Goal: Transaction & Acquisition: Purchase product/service

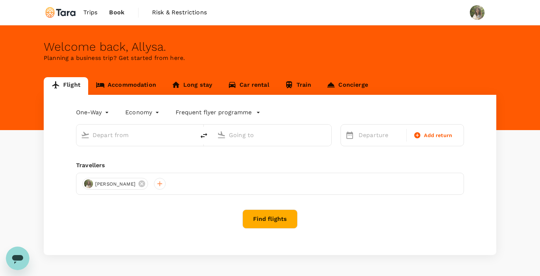
click at [130, 88] on link "Accommodation" at bounding box center [126, 86] width 76 height 18
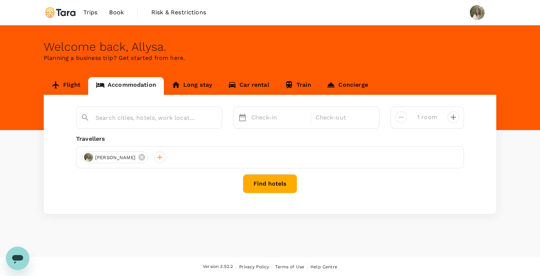
click at [149, 125] on div at bounding box center [149, 118] width 146 height 22
click at [149, 120] on input "text" at bounding box center [146, 117] width 101 height 11
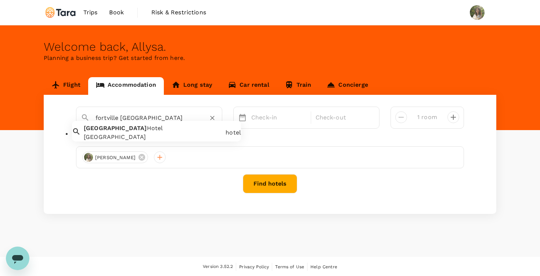
click at [131, 139] on div "[GEOGRAPHIC_DATA]" at bounding box center [153, 137] width 139 height 9
type input "[GEOGRAPHIC_DATA]"
click at [261, 127] on div "Check-in Check-out" at bounding box center [306, 118] width 146 height 22
click at [260, 114] on p "Check-in" at bounding box center [278, 117] width 55 height 9
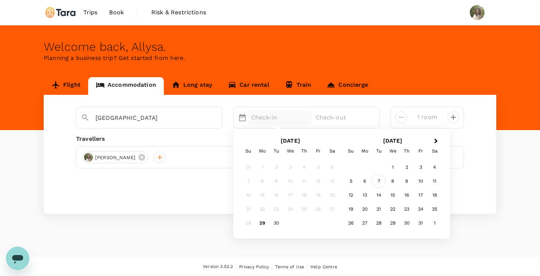
click at [379, 181] on div "7" at bounding box center [379, 181] width 14 height 14
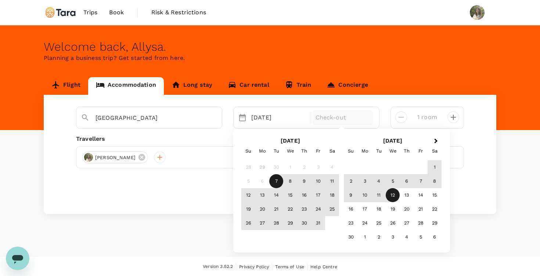
click at [392, 195] on div "12" at bounding box center [393, 195] width 14 height 14
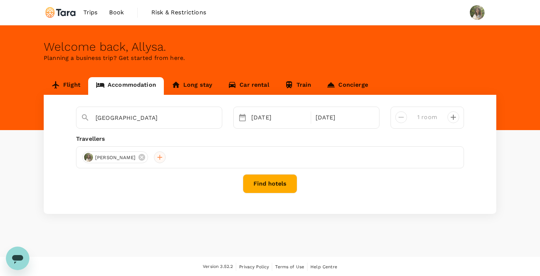
click at [162, 157] on div at bounding box center [160, 157] width 12 height 12
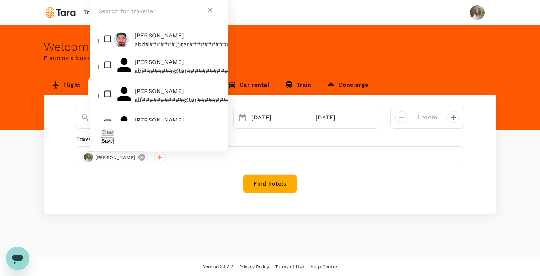
click at [138, 157] on icon at bounding box center [141, 157] width 7 height 7
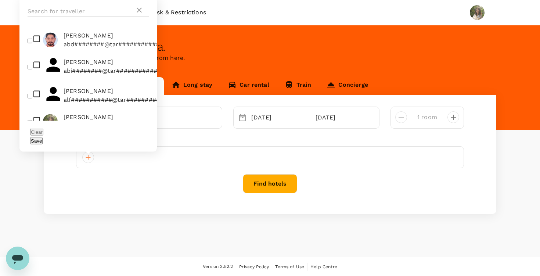
click at [81, 17] on input "text" at bounding box center [81, 12] width 107 height 12
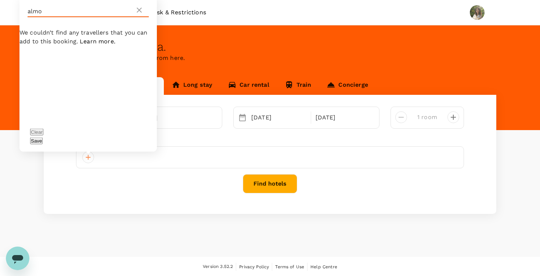
type input "almo"
click at [139, 15] on icon at bounding box center [139, 10] width 9 height 9
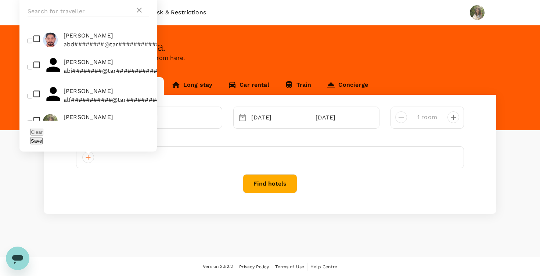
click at [256, 40] on div "Welcome back , Allysa ." at bounding box center [270, 47] width 453 height 14
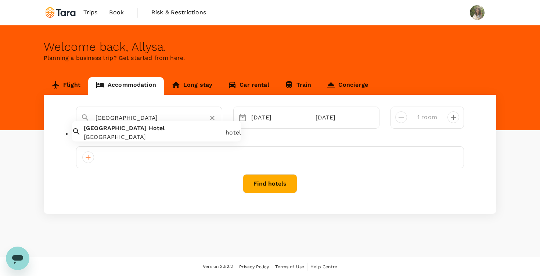
click at [150, 116] on input "[GEOGRAPHIC_DATA]" at bounding box center [146, 117] width 101 height 11
click at [207, 114] on div "[GEOGRAPHIC_DATA]" at bounding box center [157, 118] width 122 height 12
click at [210, 116] on icon "Clear" at bounding box center [212, 117] width 7 height 7
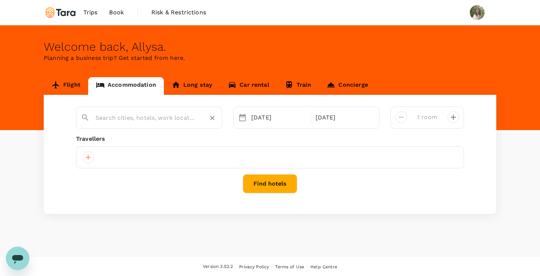
paste input "Fortville Serviced Apartments"
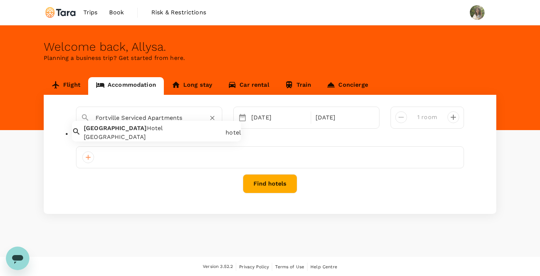
type input "Fortville Serviced Apartments"
click at [276, 187] on button "Find hotels" at bounding box center [270, 183] width 54 height 19
click at [148, 115] on input "text" at bounding box center [146, 117] width 101 height 11
click at [101, 159] on div at bounding box center [270, 157] width 388 height 22
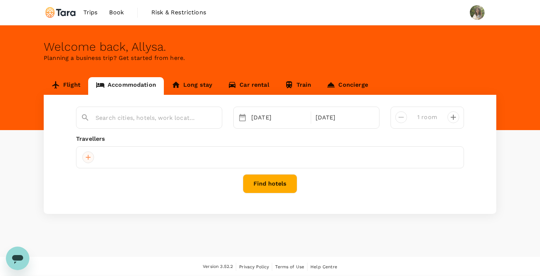
click at [87, 157] on div at bounding box center [88, 157] width 12 height 12
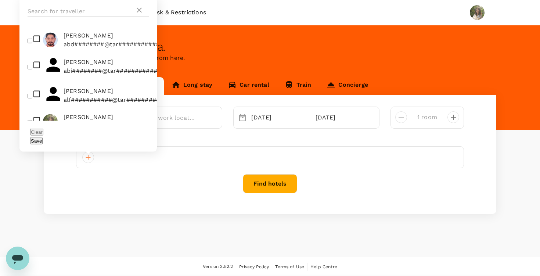
click at [86, 17] on input "text" at bounding box center [81, 12] width 107 height 12
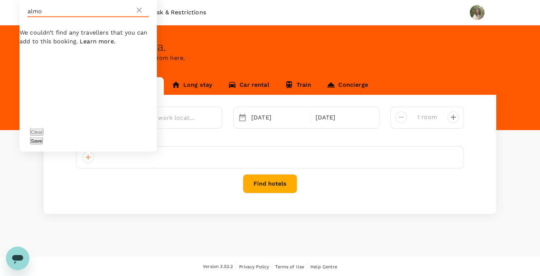
type input "almo"
click at [216, 157] on div at bounding box center [270, 157] width 388 height 22
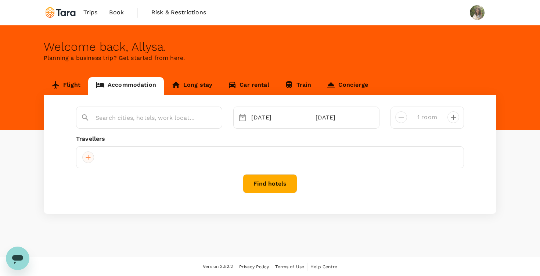
click at [90, 159] on div at bounding box center [88, 157] width 12 height 12
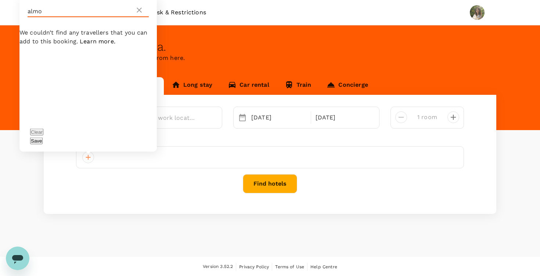
click at [77, 17] on input "almo" at bounding box center [81, 12] width 107 height 12
type input "a"
type input "f"
type input "pradana"
click at [43, 142] on button "Save" at bounding box center [36, 140] width 12 height 7
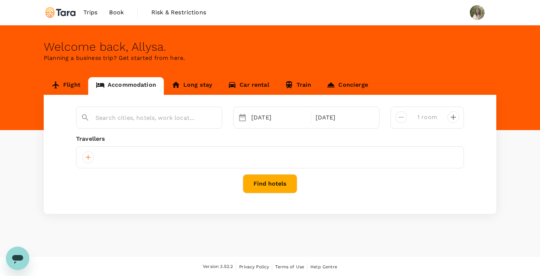
drag, startPoint x: 138, startPoint y: 153, endPoint x: 129, endPoint y: 153, distance: 9.9
click at [138, 153] on div at bounding box center [270, 157] width 388 height 22
click at [90, 154] on div at bounding box center [88, 157] width 12 height 12
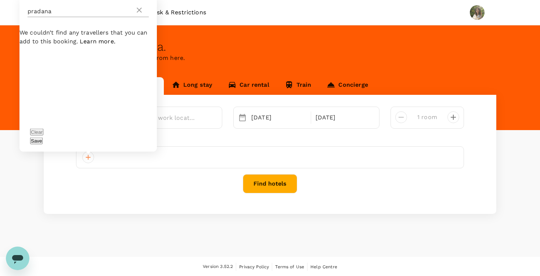
click at [136, 15] on icon at bounding box center [139, 10] width 9 height 9
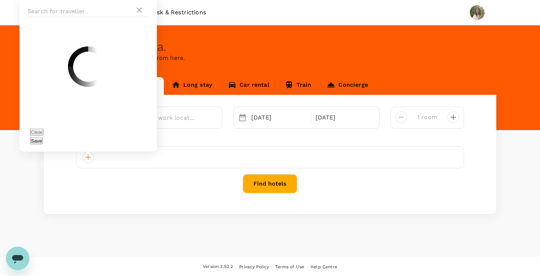
scroll to position [0, 0]
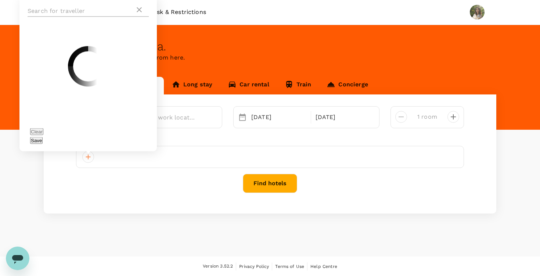
click at [79, 17] on input "text" at bounding box center [81, 11] width 107 height 12
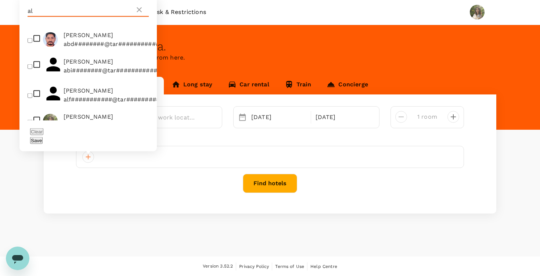
type input "a"
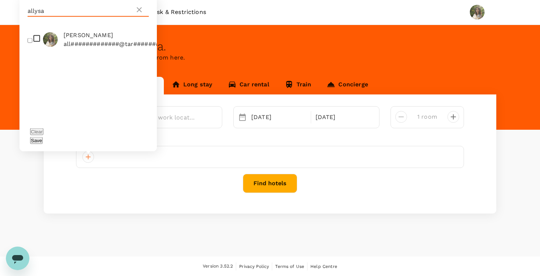
type input "allysa"
click at [31, 43] on input "checkbox" at bounding box center [30, 40] width 5 height 5
checkbox input "true"
click at [204, 199] on div "Selected date: [DATE] [DATE] Selected date: [DATE] [DATE] 1 room Travellers [PE…" at bounding box center [270, 153] width 453 height 119
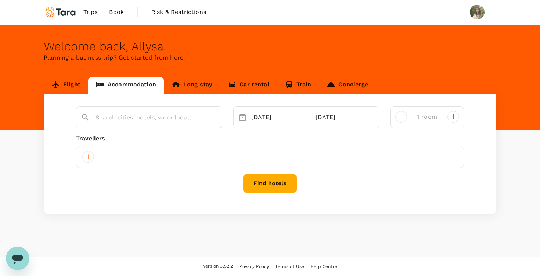
drag, startPoint x: 144, startPoint y: 135, endPoint x: 144, endPoint y: 143, distance: 7.7
click at [144, 136] on div "Travellers" at bounding box center [270, 138] width 388 height 9
click at [144, 166] on div at bounding box center [270, 157] width 388 height 22
click at [146, 162] on div at bounding box center [270, 157] width 388 height 22
click at [87, 159] on div at bounding box center [88, 157] width 12 height 12
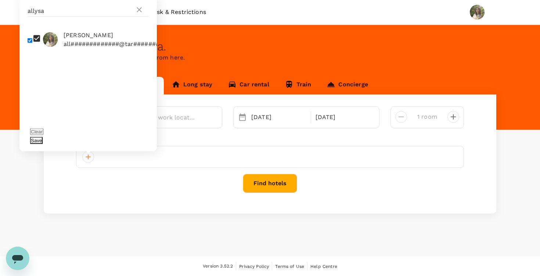
click at [43, 141] on button "Save" at bounding box center [36, 140] width 12 height 7
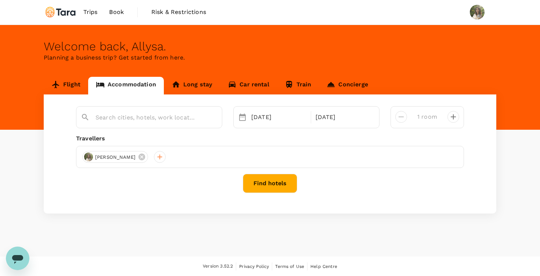
click at [259, 182] on button "Find hotels" at bounding box center [270, 183] width 54 height 19
click at [149, 110] on div at bounding box center [154, 115] width 128 height 18
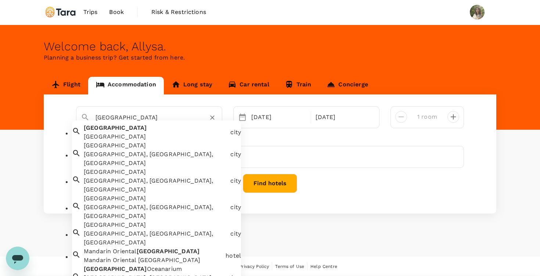
click at [148, 141] on div "[GEOGRAPHIC_DATA]" at bounding box center [156, 136] width 144 height 9
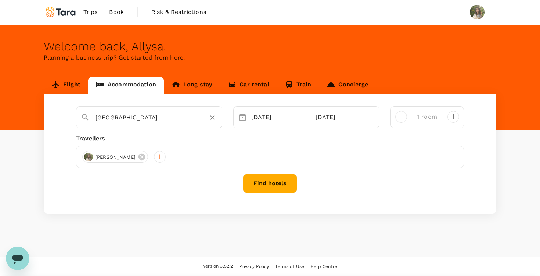
type input "[GEOGRAPHIC_DATA]"
click at [251, 181] on button "Find hotels" at bounding box center [270, 183] width 54 height 19
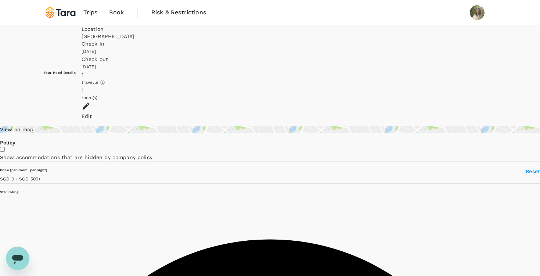
click at [195, 33] on div "Location" at bounding box center [289, 28] width 415 height 7
click at [212, 40] on div "[GEOGRAPHIC_DATA]" at bounding box center [289, 36] width 415 height 7
click at [83, 126] on div "View on map" at bounding box center [270, 129] width 540 height 7
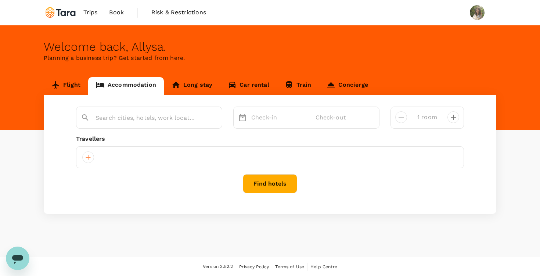
type input "[GEOGRAPHIC_DATA]"
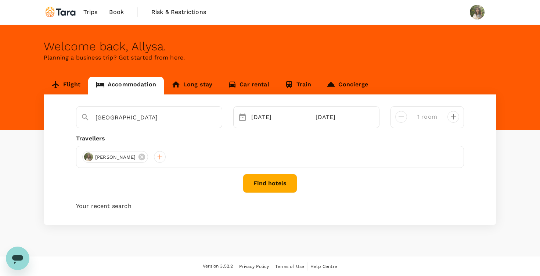
click at [190, 92] on link "Long stay" at bounding box center [192, 86] width 56 height 18
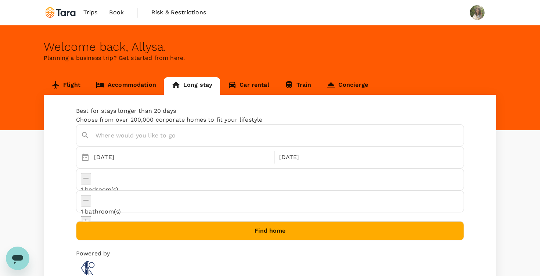
click at [181, 141] on input "text" at bounding box center [272, 135] width 353 height 11
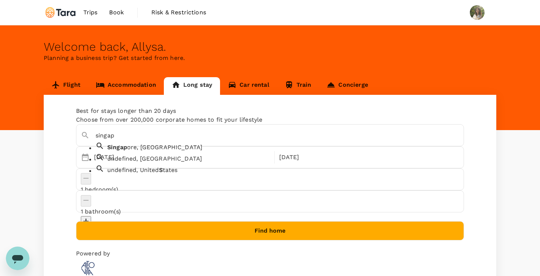
click at [139, 151] on span "ore, [GEOGRAPHIC_DATA]" at bounding box center [164, 147] width 75 height 7
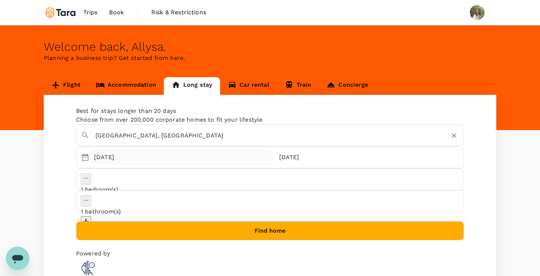
type input "[GEOGRAPHIC_DATA], [GEOGRAPHIC_DATA]"
click at [96, 165] on div "[DATE]" at bounding box center [182, 157] width 182 height 15
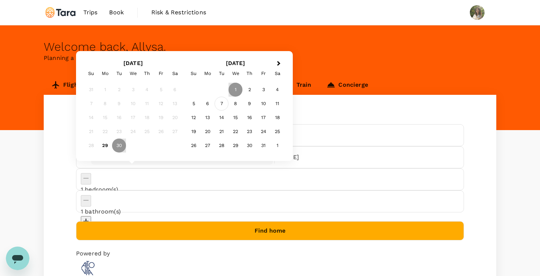
click at [223, 105] on div "7" at bounding box center [222, 104] width 14 height 14
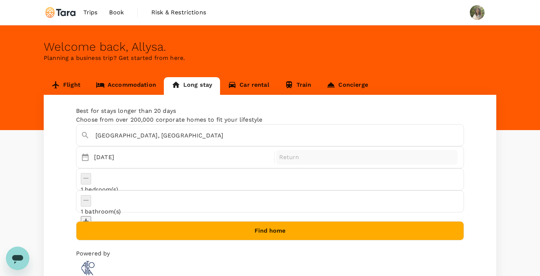
click at [279, 162] on p "Return" at bounding box center [367, 157] width 176 height 9
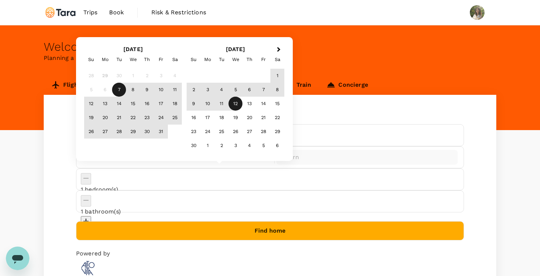
click at [241, 102] on div "12" at bounding box center [235, 104] width 14 height 14
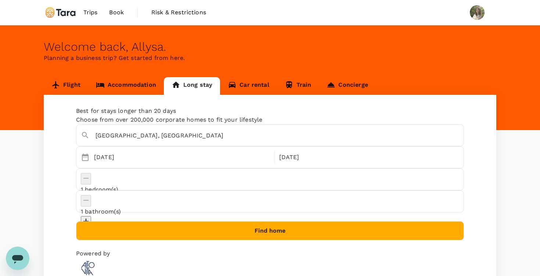
click at [269, 221] on button "Find home" at bounding box center [270, 230] width 388 height 19
click at [70, 82] on link "Flight" at bounding box center [66, 86] width 44 height 18
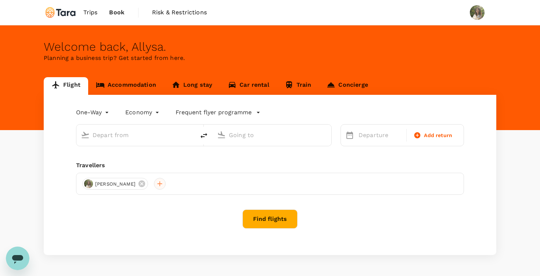
click at [160, 185] on div at bounding box center [160, 184] width 12 height 12
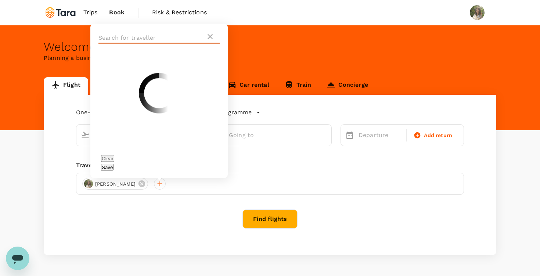
click at [148, 44] on input "text" at bounding box center [151, 38] width 107 height 12
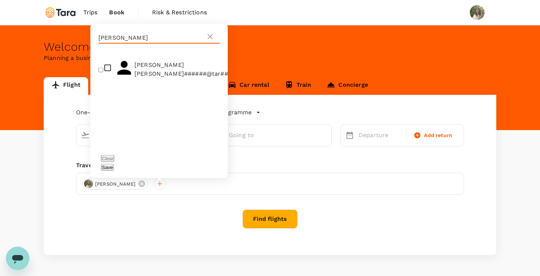
type input "[PERSON_NAME]"
click at [209, 41] on icon at bounding box center [210, 36] width 9 height 9
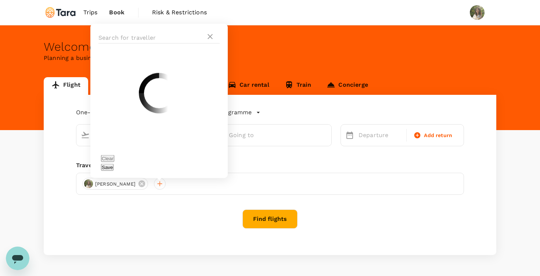
click at [163, 230] on div "One-Way oneway Economy economy Frequent flyer programme Departure Add return Tr…" at bounding box center [270, 175] width 453 height 160
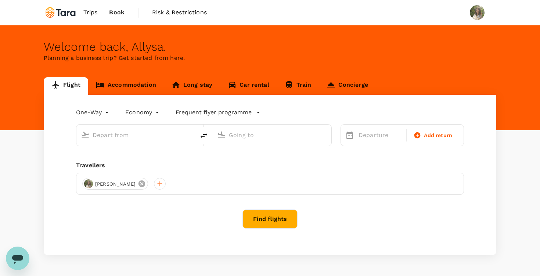
click at [142, 186] on icon at bounding box center [141, 183] width 7 height 7
click at [203, 224] on div "Find flights" at bounding box center [270, 218] width 388 height 19
click at [108, 194] on div at bounding box center [270, 184] width 388 height 22
click at [94, 182] on div at bounding box center [270, 184] width 388 height 22
click at [90, 183] on div at bounding box center [88, 184] width 12 height 12
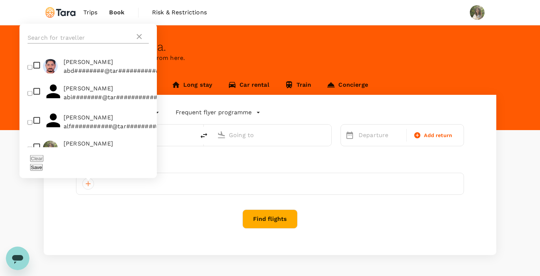
click at [69, 44] on input "text" at bounding box center [81, 38] width 107 height 12
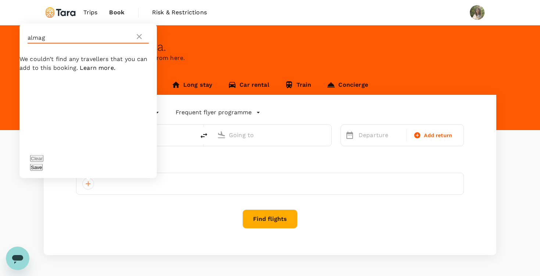
type input "almag"
click at [142, 41] on icon at bounding box center [139, 36] width 9 height 9
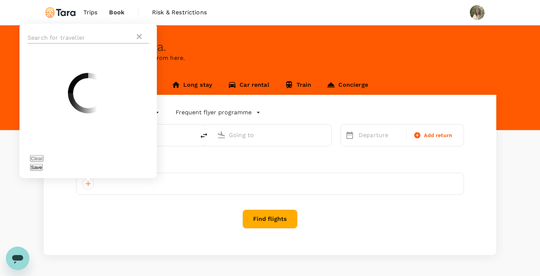
click at [140, 41] on icon at bounding box center [139, 36] width 9 height 9
click at [190, 175] on div at bounding box center [270, 184] width 388 height 22
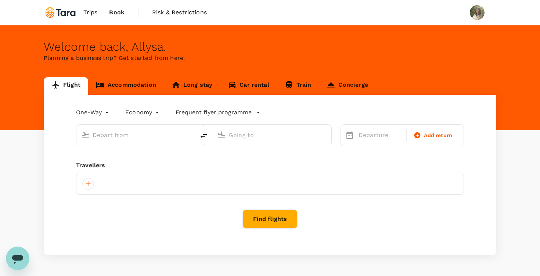
click at [190, 181] on div at bounding box center [270, 184] width 388 height 22
click at [140, 129] on div at bounding box center [140, 133] width 101 height 15
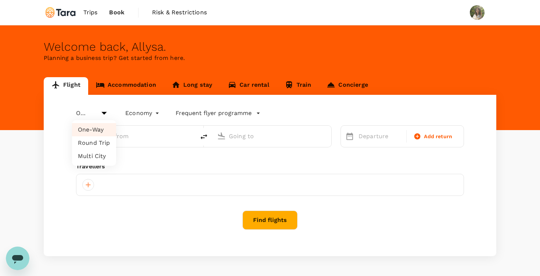
click at [98, 115] on body "Trips Book Risk & Restrictions Welcome back , Allysa . Planning a business trip…" at bounding box center [270, 151] width 540 height 302
click at [94, 126] on li "One-Way" at bounding box center [94, 129] width 44 height 13
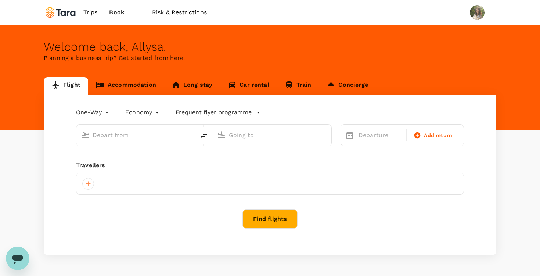
click at [124, 141] on div at bounding box center [142, 135] width 98 height 12
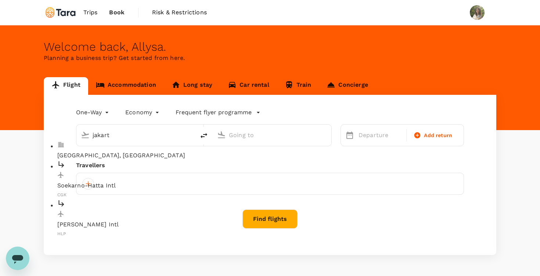
type input "jakart"
click at [104, 181] on p "Soekarno-Hatta Intl" at bounding box center [141, 185] width 169 height 9
type input "Soekarno-Hatta Intl (CGK)"
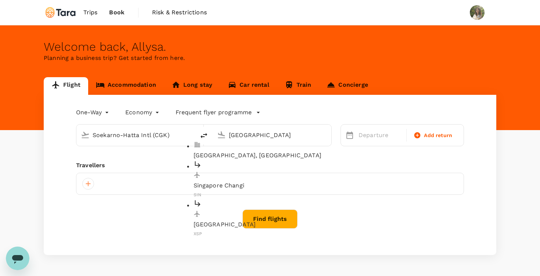
click at [252, 160] on div "Singapore Changi SIN" at bounding box center [278, 179] width 169 height 39
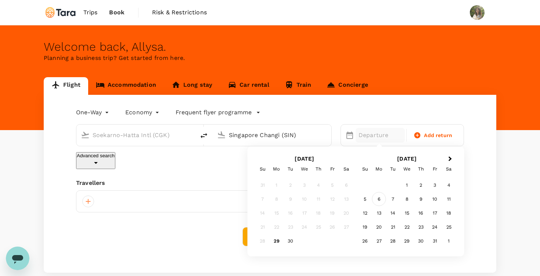
type input "Singapore Changi (SIN)"
click at [381, 198] on div "6" at bounding box center [379, 199] width 14 height 14
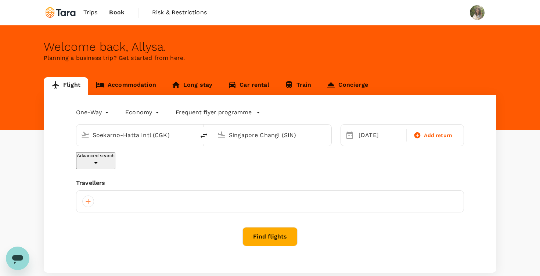
click at [181, 179] on div "Travellers" at bounding box center [270, 196] width 388 height 34
click at [137, 190] on div at bounding box center [270, 201] width 388 height 22
click at [84, 195] on div at bounding box center [88, 201] width 12 height 12
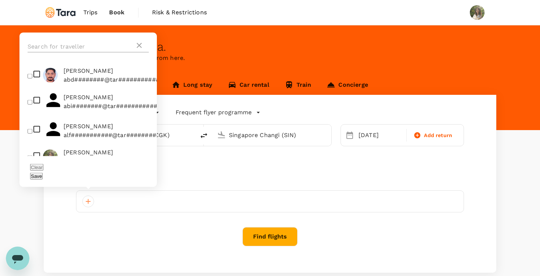
click at [78, 52] on input "text" at bounding box center [81, 47] width 107 height 12
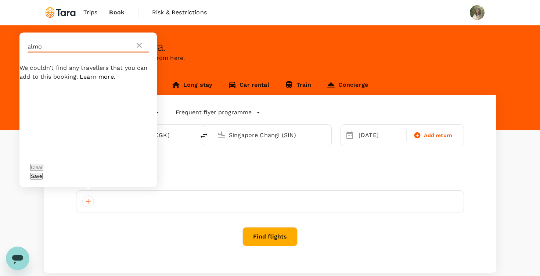
type input "almo"
click at [143, 50] on icon at bounding box center [139, 45] width 9 height 9
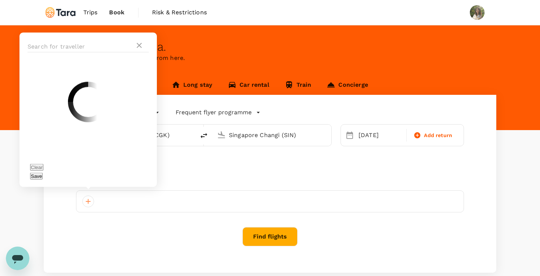
click at [161, 190] on div at bounding box center [270, 201] width 388 height 22
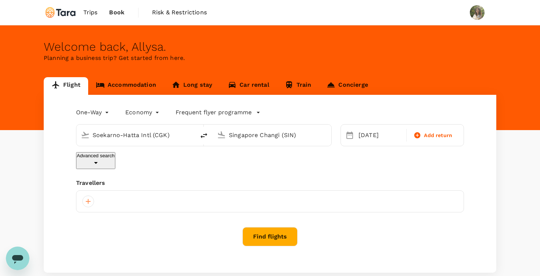
click at [82, 195] on div at bounding box center [270, 201] width 388 height 22
click at [90, 195] on div at bounding box center [88, 201] width 12 height 12
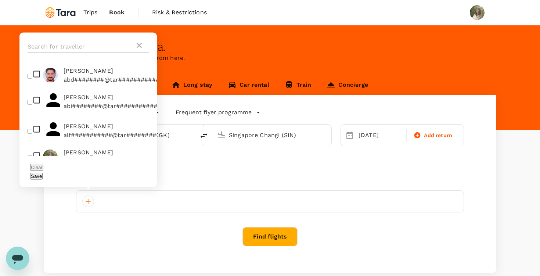
click at [73, 53] on input "text" at bounding box center [81, 47] width 107 height 12
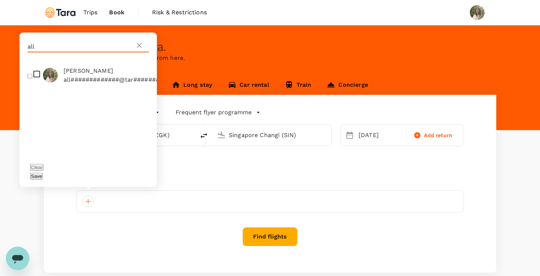
type input "all"
click at [29, 78] on input "checkbox" at bounding box center [30, 75] width 5 height 5
checkbox input "true"
click at [43, 176] on button "Save" at bounding box center [36, 176] width 12 height 7
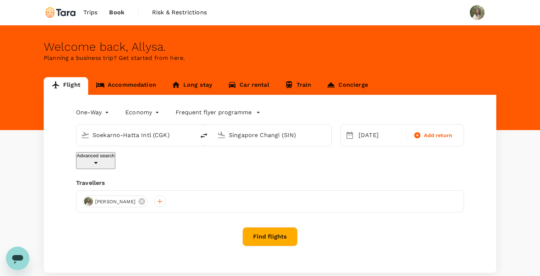
click at [209, 237] on div "Find flights" at bounding box center [270, 236] width 388 height 19
click at [268, 235] on button "Find flights" at bounding box center [269, 236] width 55 height 19
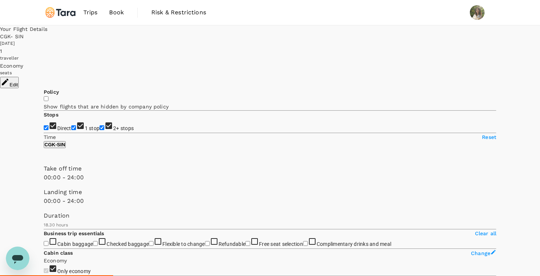
type input "1705"
click at [100, 130] on input "2+ stops" at bounding box center [102, 127] width 5 height 5
checkbox input "false"
click at [71, 130] on input "1 stop" at bounding box center [73, 127] width 5 height 5
checkbox input "false"
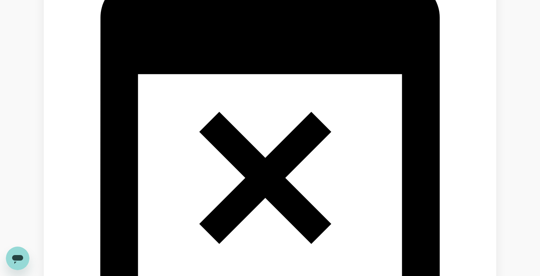
scroll to position [1291, 0]
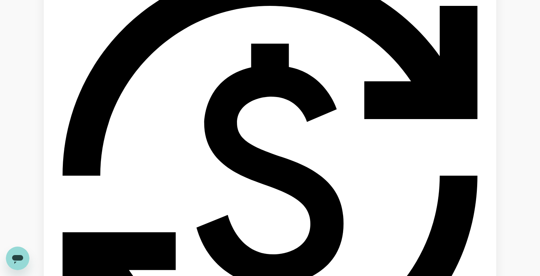
scroll to position [533, 0]
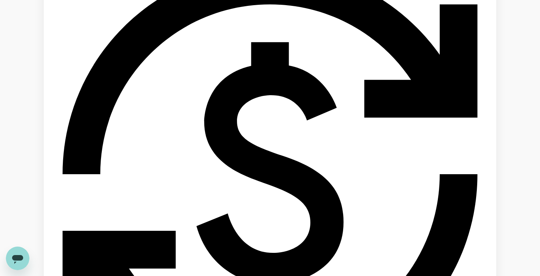
checkbox input "true"
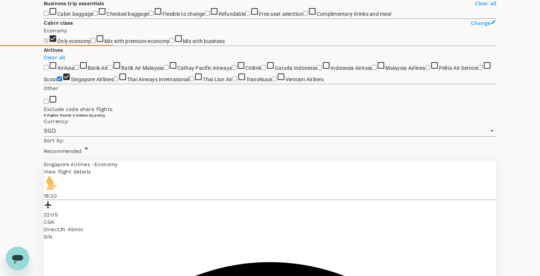
scroll to position [238, 0]
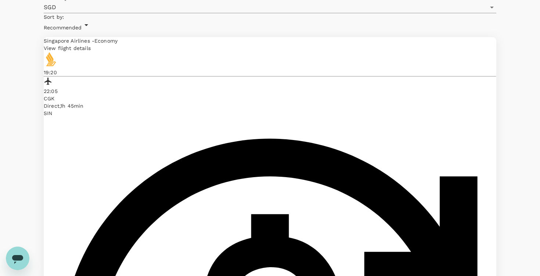
scroll to position [354, 0]
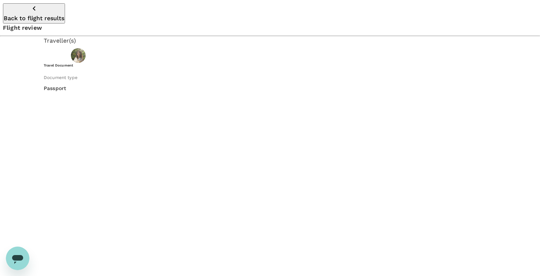
scroll to position [32, 0]
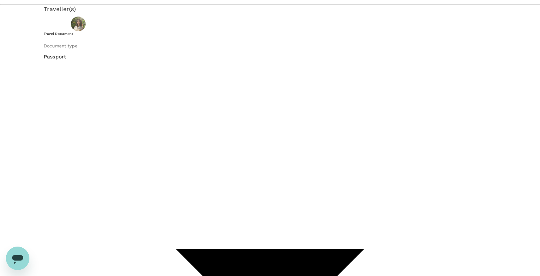
click at [140, 69] on li "Passport" at bounding box center [112, 62] width 118 height 13
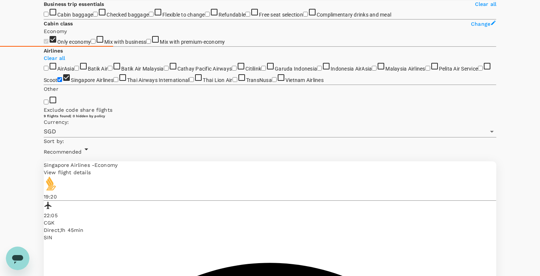
scroll to position [232, 0]
